Goal: Find specific page/section: Find specific page/section

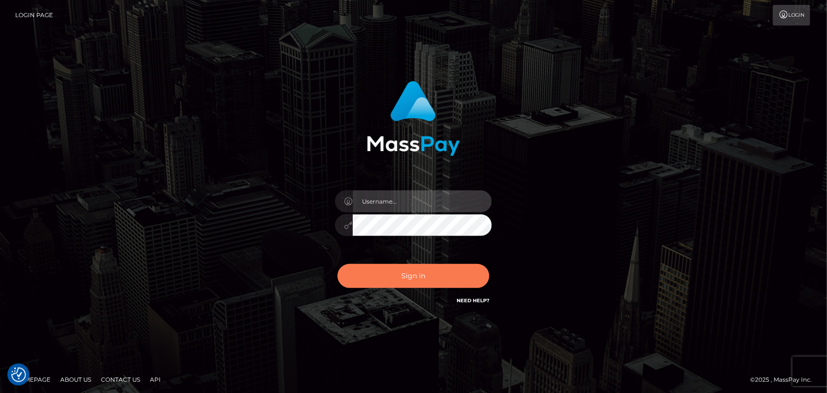
type input "[DOMAIN_NAME]"
click at [418, 273] on button "Sign in" at bounding box center [414, 276] width 152 height 24
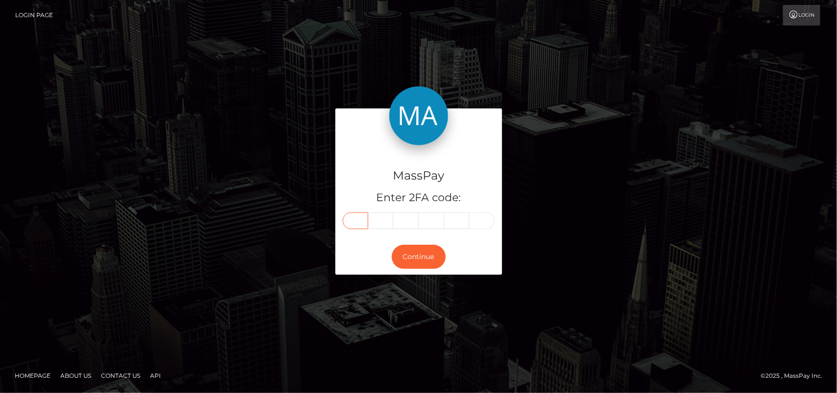
click at [350, 220] on input "text" at bounding box center [355, 220] width 25 height 17
type input "1"
type input "9"
type input "8"
type input "9"
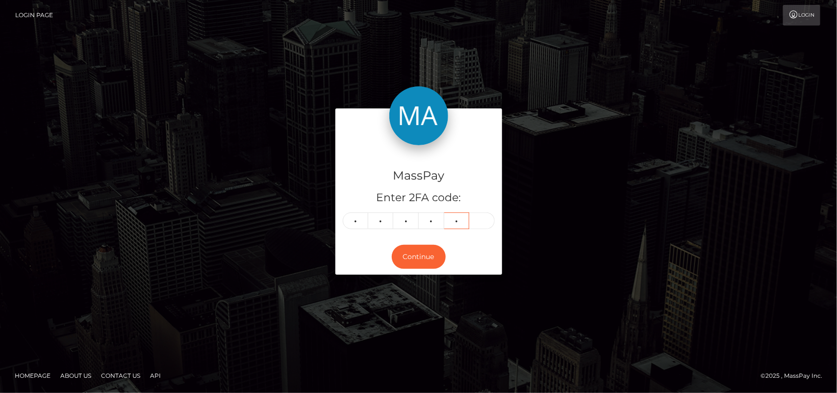
type input "6"
type input "1"
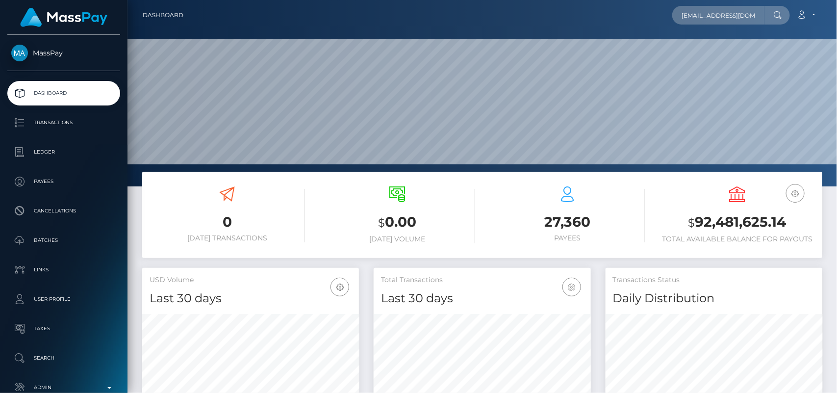
scroll to position [0, 15]
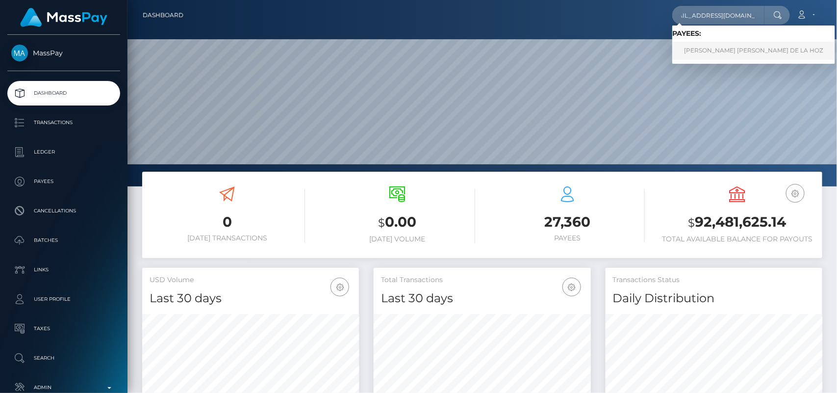
type input "sweetbabeangel@icloud.com"
click at [680, 48] on link "CARMEN SOFIA GARCIA DE LA HOZ" at bounding box center [753, 51] width 163 height 18
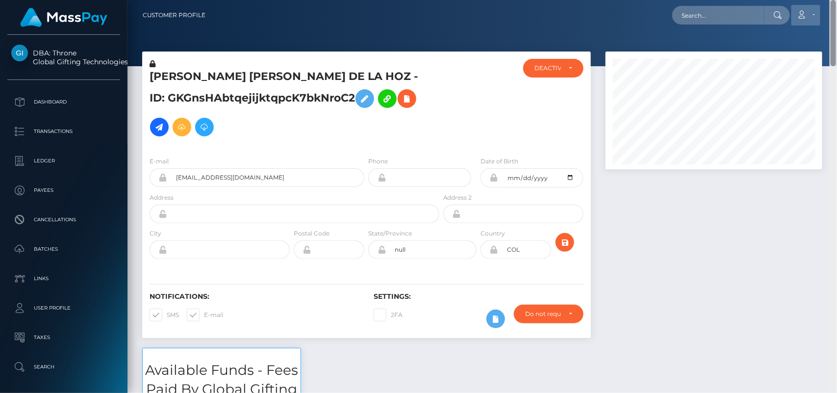
drag, startPoint x: 833, startPoint y: 74, endPoint x: 808, endPoint y: 22, distance: 57.9
click at [808, 22] on div "Customer Profile Loading... Loading..." at bounding box center [481, 196] width 709 height 393
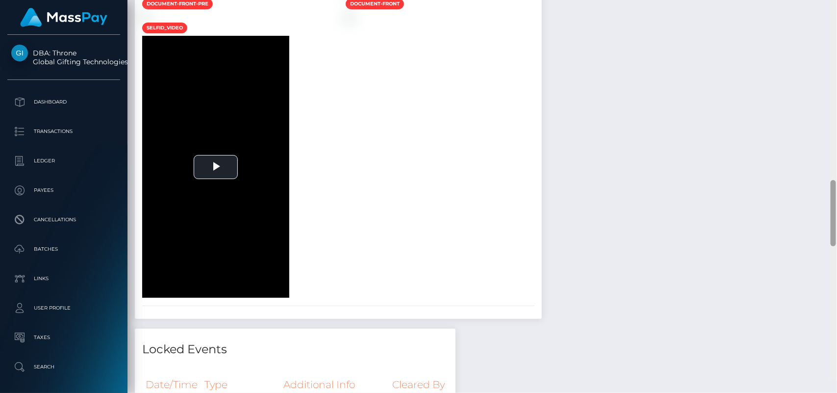
scroll to position [1145, 0]
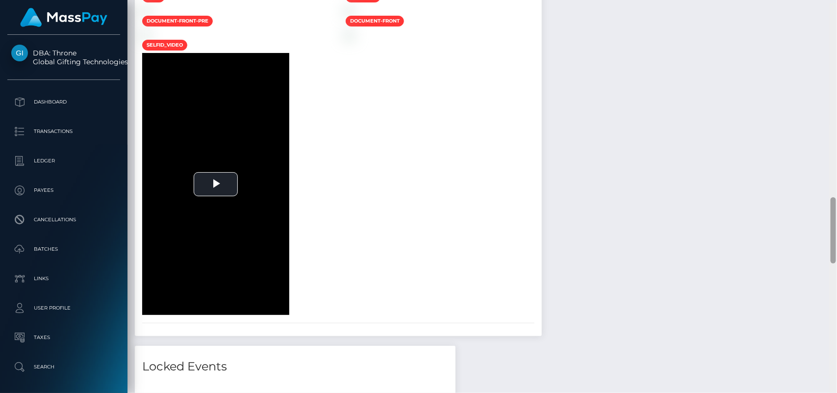
drag, startPoint x: 834, startPoint y: 67, endPoint x: 820, endPoint y: 219, distance: 152.2
click at [820, 219] on div "Customer Profile Loading... Loading..." at bounding box center [481, 196] width 709 height 393
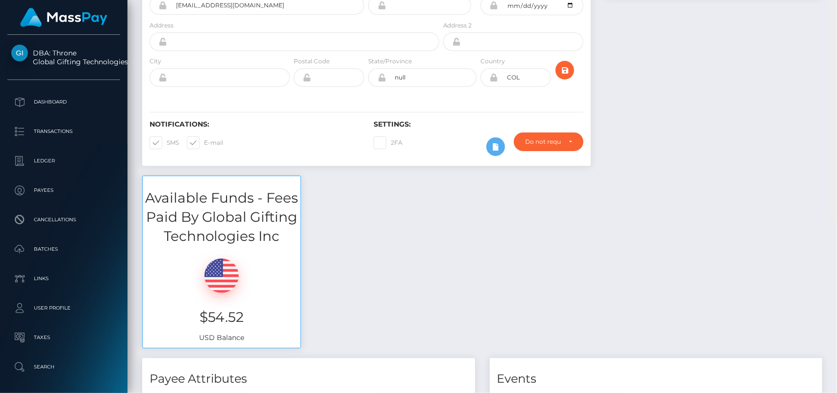
scroll to position [0, 0]
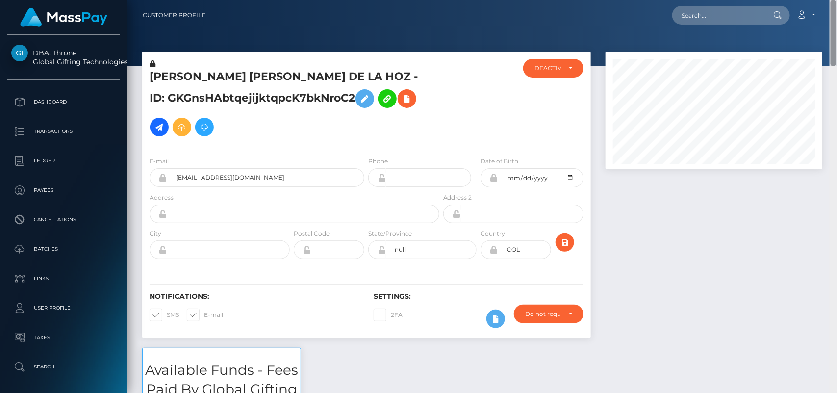
drag, startPoint x: 836, startPoint y: 217, endPoint x: 782, endPoint y: 10, distance: 213.8
click at [782, 10] on div "Customer Profile Loading... Loading..." at bounding box center [481, 196] width 709 height 393
click at [810, 199] on div at bounding box center [713, 199] width 231 height 296
click at [706, 15] on input "text" at bounding box center [718, 15] width 92 height 19
paste input "hyunmihime@icloud.com"
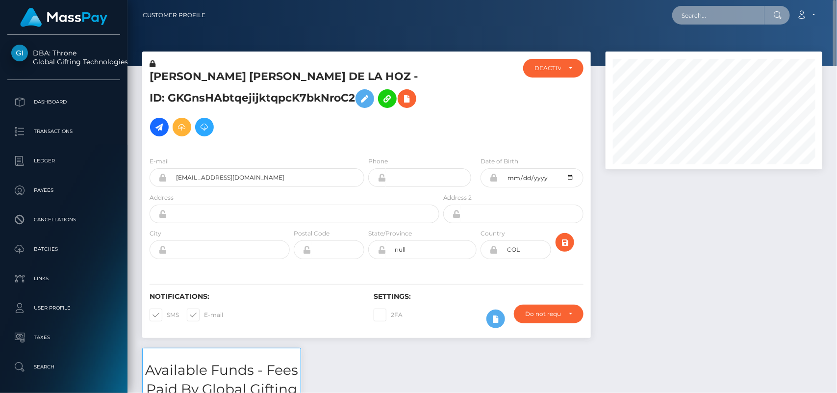
type input "hyunmihime@icloud.com"
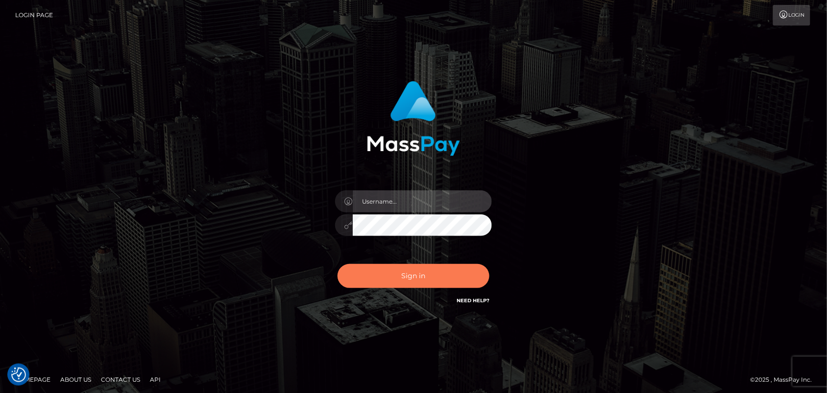
type input "[DOMAIN_NAME]"
click at [413, 282] on button "Sign in" at bounding box center [414, 276] width 152 height 24
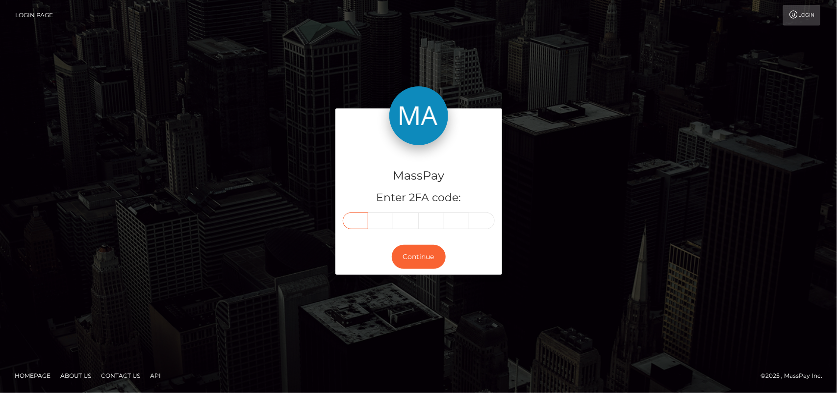
click at [356, 218] on input "text" at bounding box center [355, 220] width 25 height 17
type input "9"
type input "4"
type input "2"
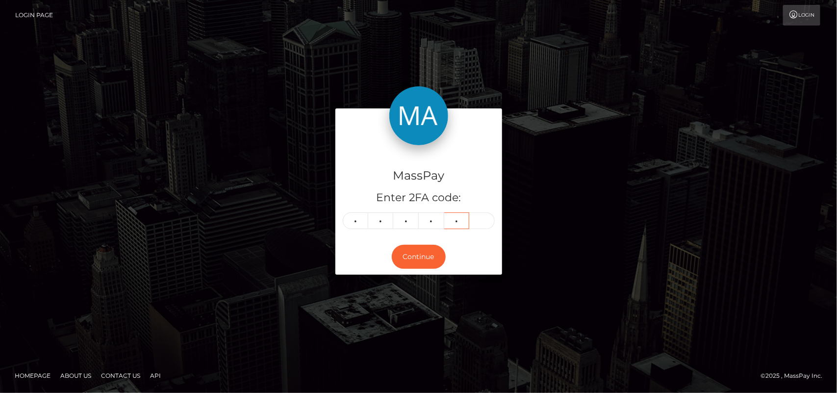
type input "9"
type input "4"
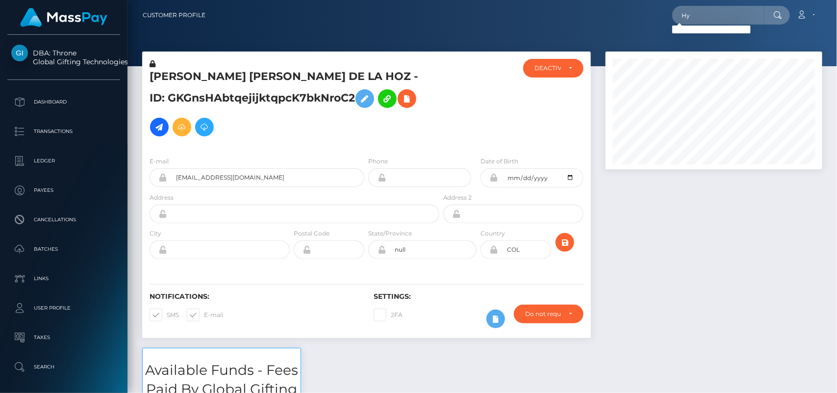
type input "H"
paste input "Franchesca.rose@hotmail.com"
type input "Franchesca.rose@hotmail.com"
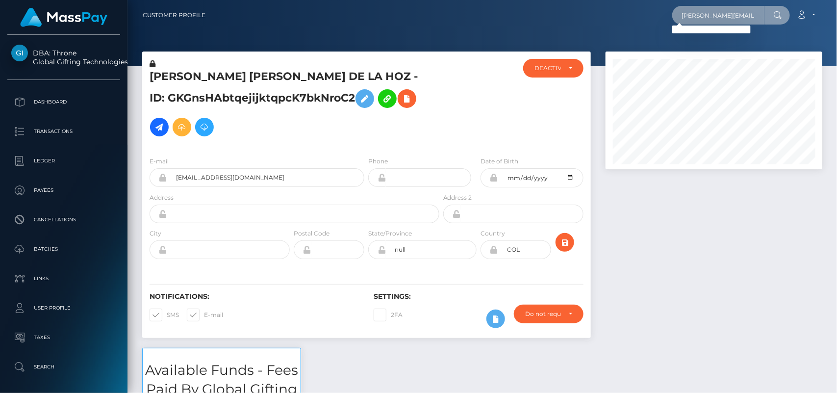
click at [705, 13] on input "Franchesca.rose@hotmail.com" at bounding box center [718, 15] width 92 height 19
click at [755, 20] on input "Franchesca.rose@hotmail.com" at bounding box center [718, 15] width 92 height 19
click at [760, 18] on input "Franchesca.rose@hotmail.com" at bounding box center [718, 15] width 92 height 19
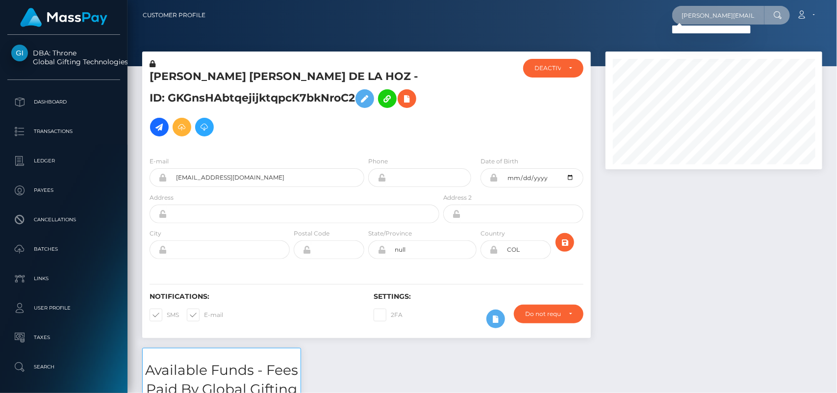
click at [746, 13] on input "Franchesca.rose@hotmail.com" at bounding box center [718, 15] width 92 height 19
paste input "hyunmihime@icloud.com"
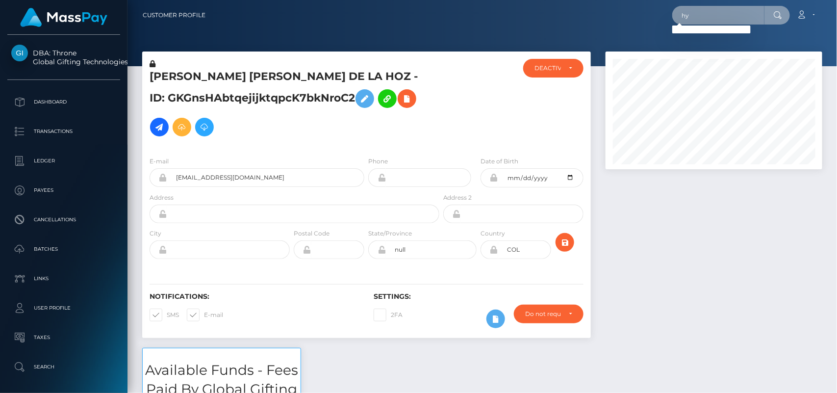
type input "h"
paste input "Hyunmihime@gmail.com"
type input "Hyunmihime@gmail.com"
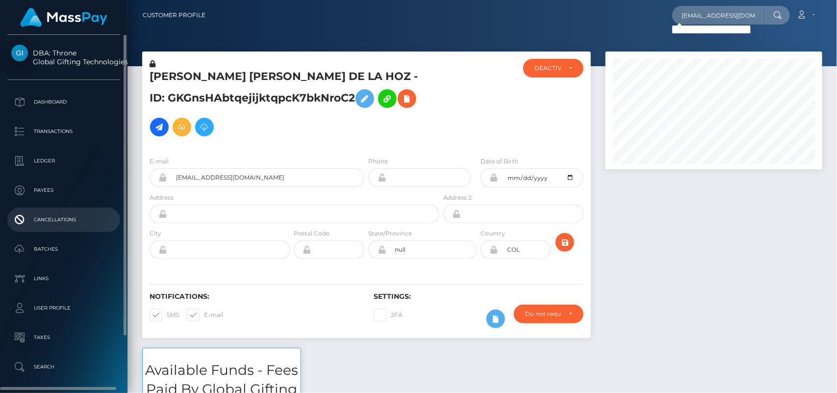
click at [0, 224] on li "Cancellations" at bounding box center [63, 219] width 127 height 25
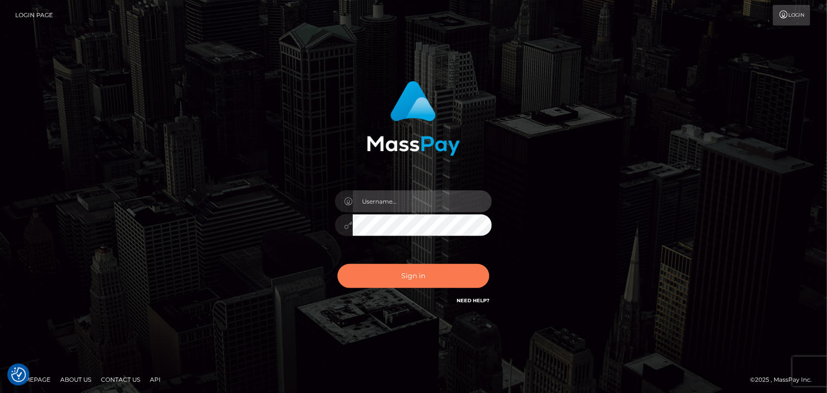
type input "[DOMAIN_NAME]"
click at [414, 268] on button "Sign in" at bounding box center [414, 276] width 152 height 24
type input "[DOMAIN_NAME]"
click at [422, 271] on button "Sign in" at bounding box center [414, 276] width 152 height 24
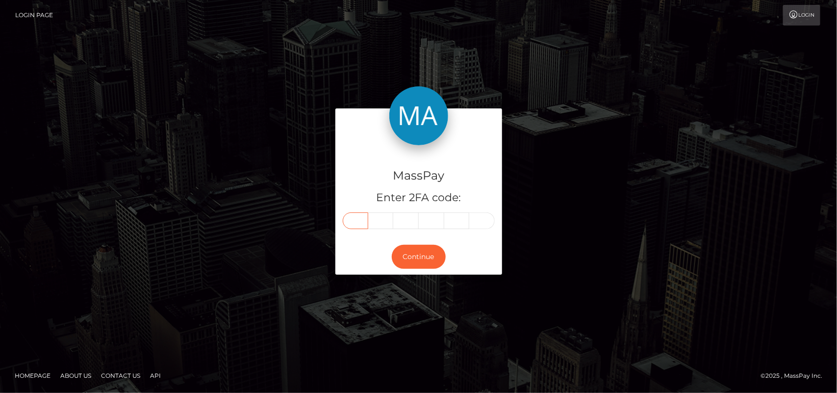
click at [357, 222] on input "text" at bounding box center [355, 220] width 25 height 17
type input "1"
type input "8"
type input "1"
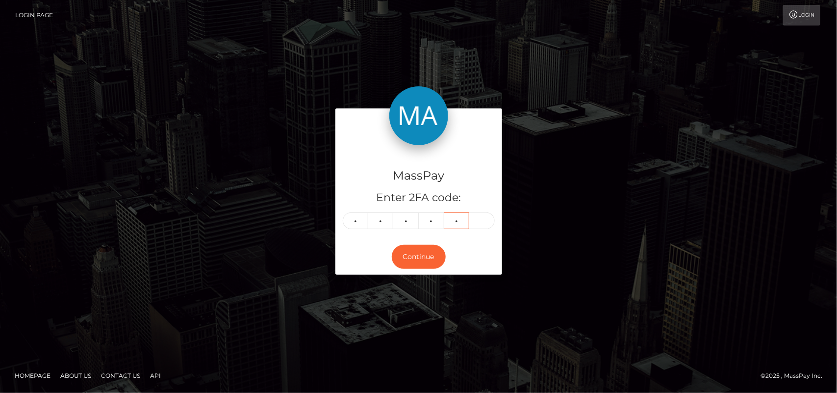
type input "2"
type input "6"
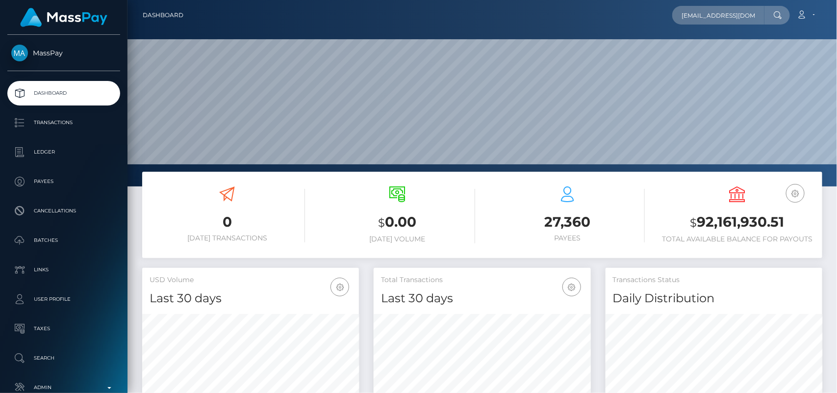
scroll to position [0, 12]
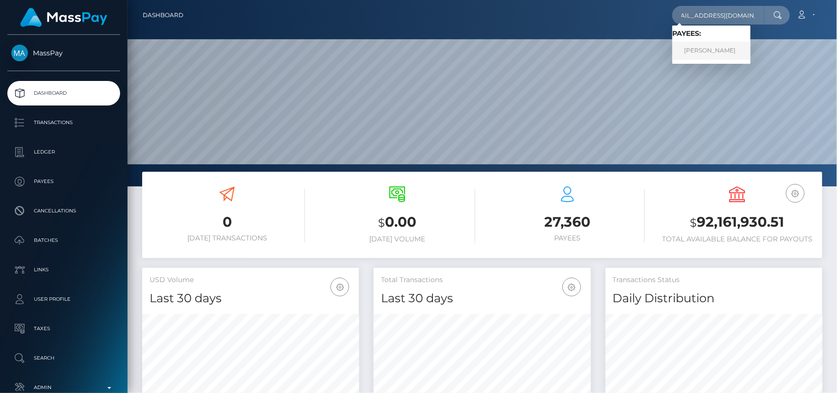
type input "[EMAIL_ADDRESS][DOMAIN_NAME]"
click at [730, 52] on link "[PERSON_NAME]" at bounding box center [711, 51] width 78 height 18
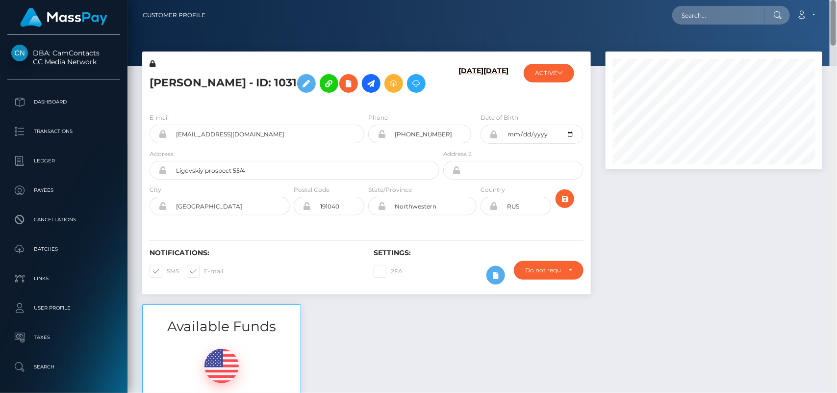
drag, startPoint x: 833, startPoint y: 50, endPoint x: 829, endPoint y: 27, distance: 22.9
click at [829, 27] on div "Customer Profile Loading... Loading..." at bounding box center [481, 196] width 709 height 393
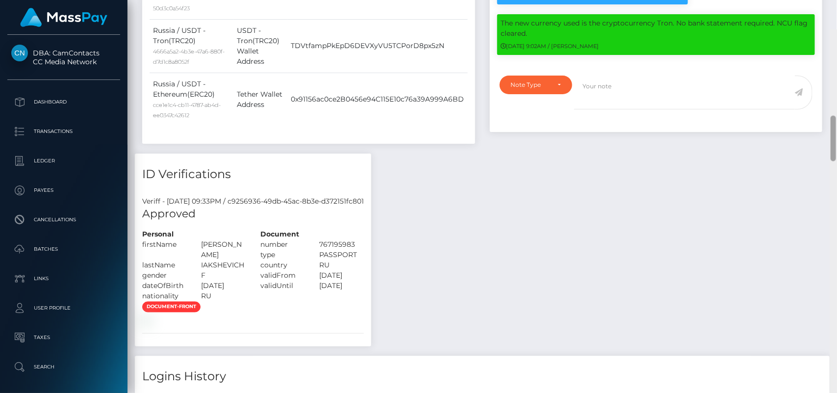
scroll to position [707, 0]
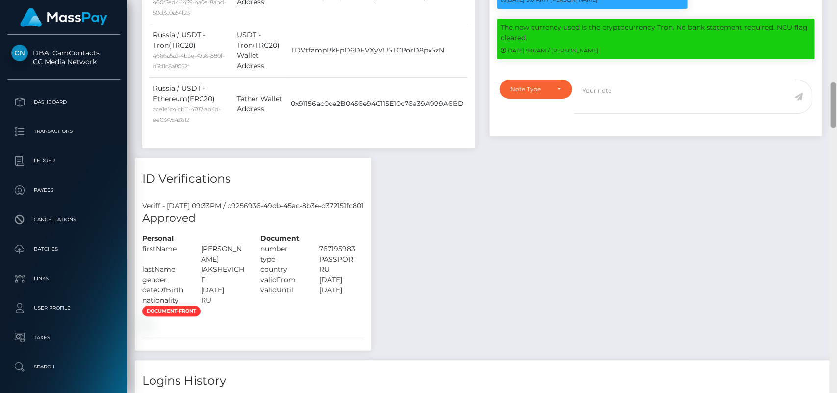
drag, startPoint x: 834, startPoint y: 54, endPoint x: 836, endPoint y: 104, distance: 50.0
click at [836, 104] on div at bounding box center [832, 196] width 7 height 393
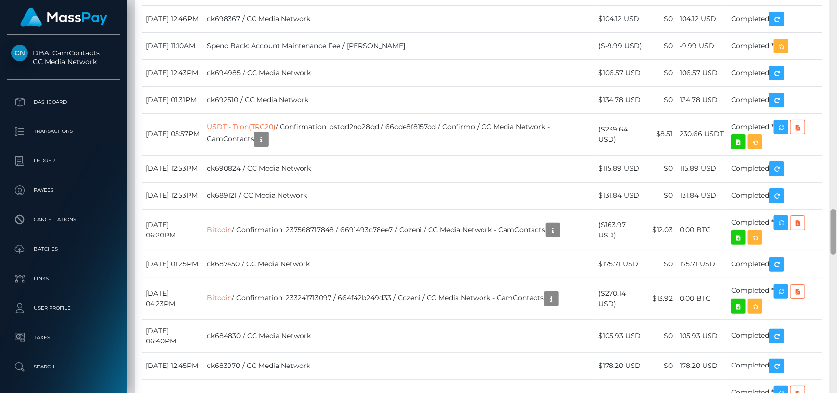
scroll to position [1794, 0]
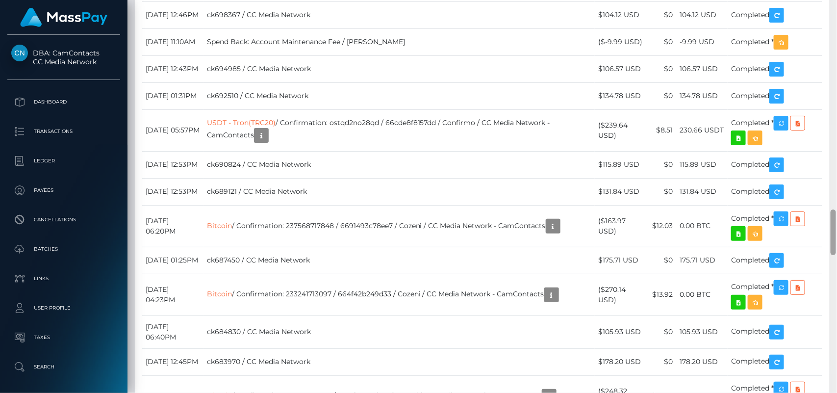
drag, startPoint x: 833, startPoint y: 109, endPoint x: 836, endPoint y: 236, distance: 127.0
click at [836, 236] on div at bounding box center [832, 196] width 7 height 393
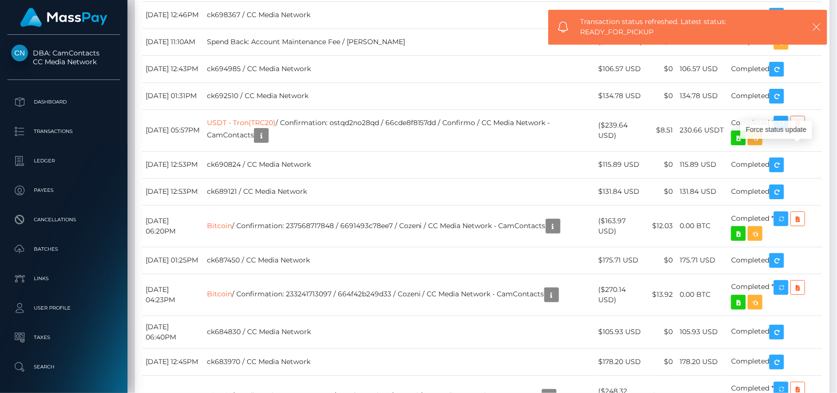
click at [821, 30] on icon "button" at bounding box center [816, 27] width 10 height 10
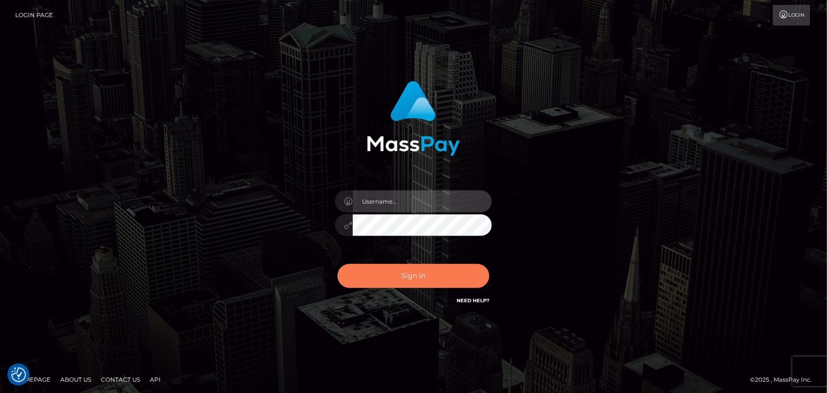
type input "[DOMAIN_NAME]"
click at [427, 280] on button "Sign in" at bounding box center [414, 276] width 152 height 24
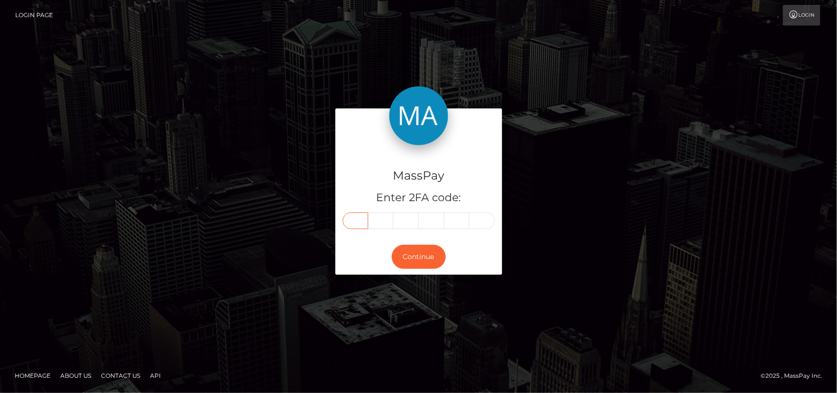
click at [353, 221] on input "text" at bounding box center [355, 220] width 25 height 17
type input "3"
type input "7"
type input "6"
type input "1"
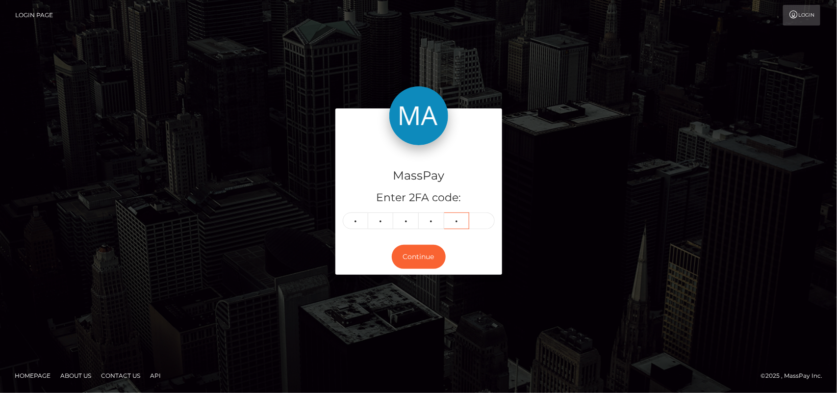
type input "4"
type input "0"
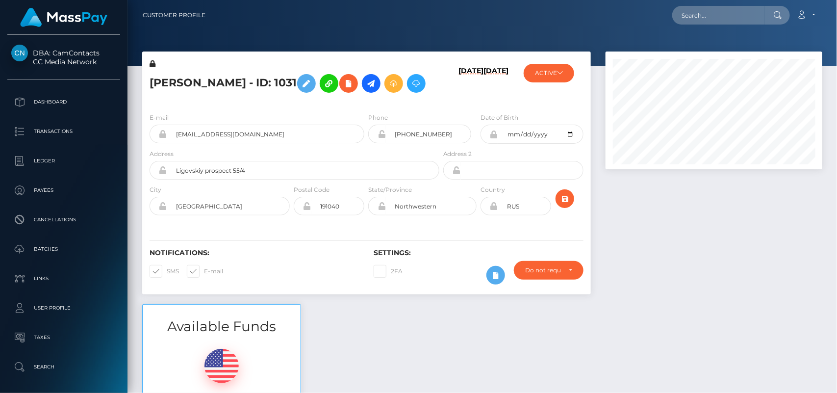
scroll to position [118, 217]
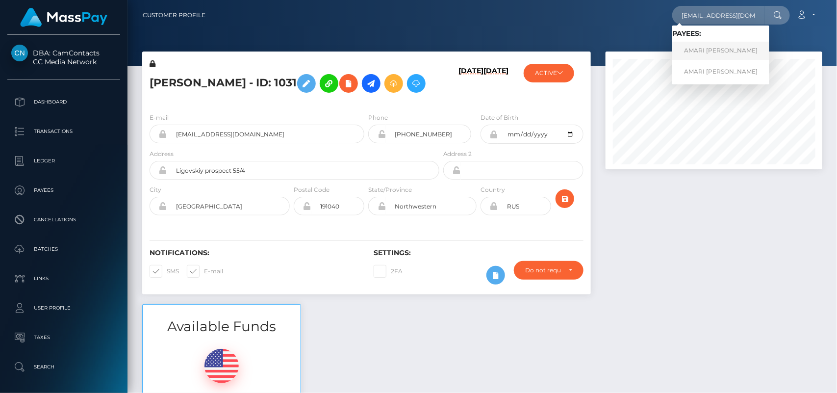
type input "[EMAIL_ADDRESS][DOMAIN_NAME]"
click at [701, 54] on link "AMARI [PERSON_NAME]" at bounding box center [720, 51] width 97 height 18
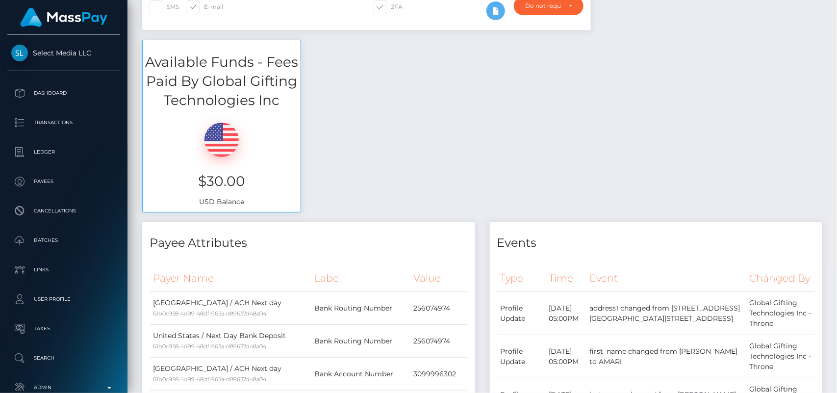
scroll to position [143, 0]
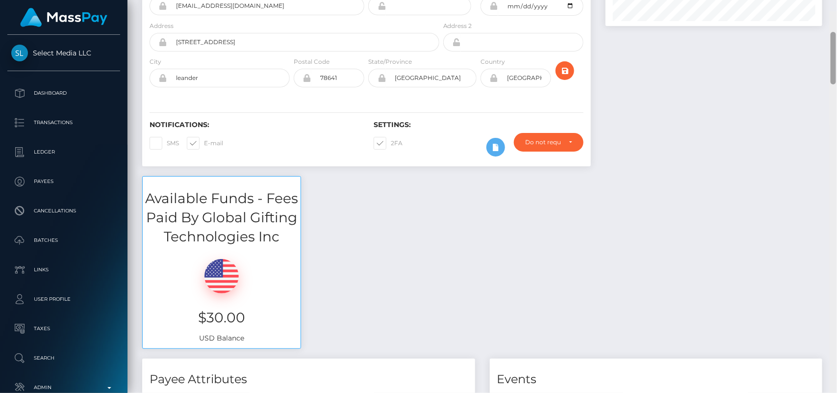
drag, startPoint x: 835, startPoint y: 48, endPoint x: 801, endPoint y: 43, distance: 33.6
click at [801, 43] on div "Customer Profile Loading... Loading..." at bounding box center [481, 196] width 709 height 393
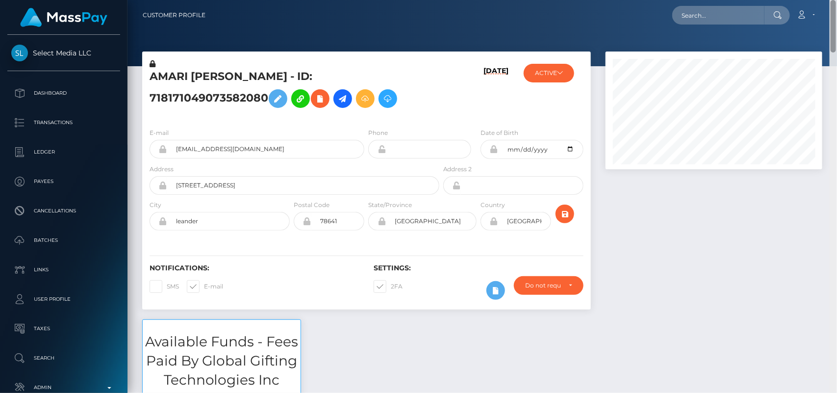
drag, startPoint x: 834, startPoint y: 55, endPoint x: 827, endPoint y: -11, distance: 67.0
click at [827, 0] on html "Select Media LLC Dashboard Transactions Ledger Payees Batches" at bounding box center [418, 196] width 837 height 393
